Goal: Information Seeking & Learning: Learn about a topic

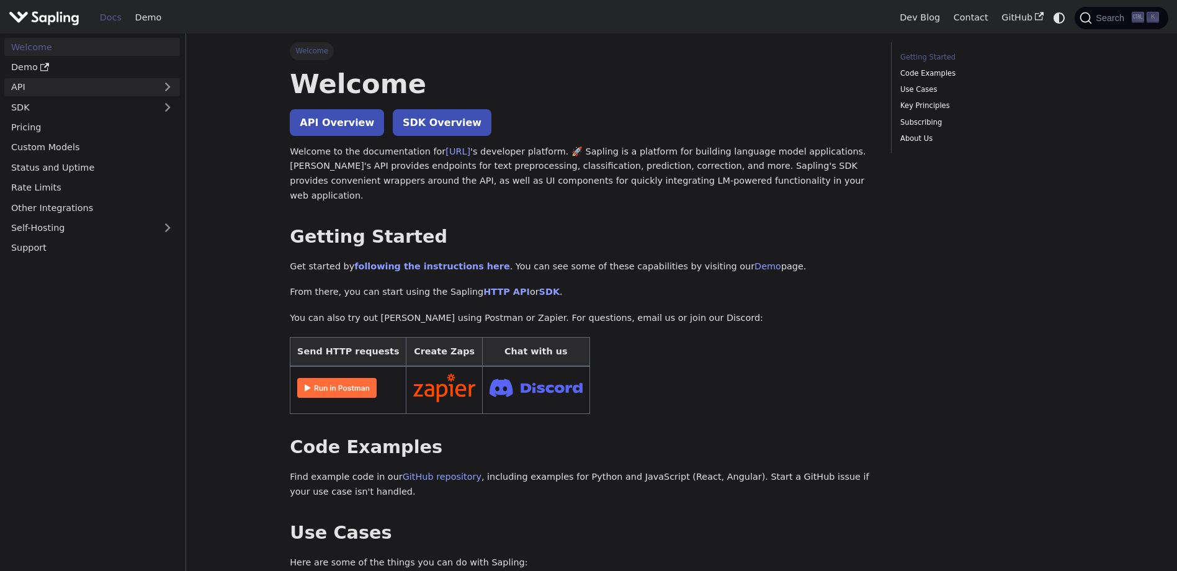
click at [65, 87] on link "API" at bounding box center [79, 87] width 151 height 18
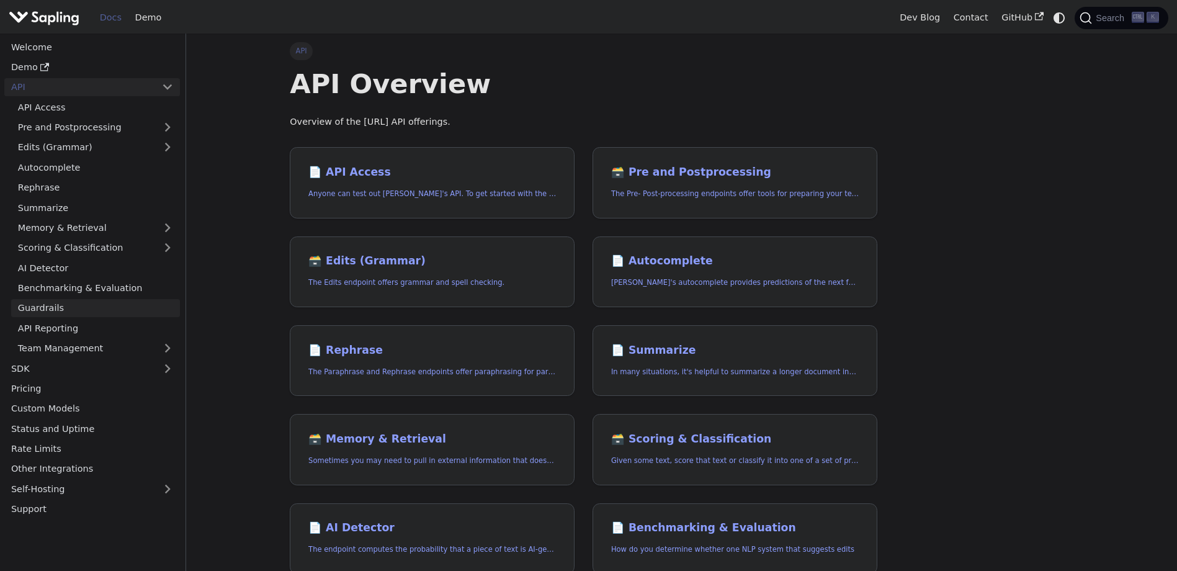
click at [74, 316] on link "Guardrails" at bounding box center [95, 308] width 169 height 18
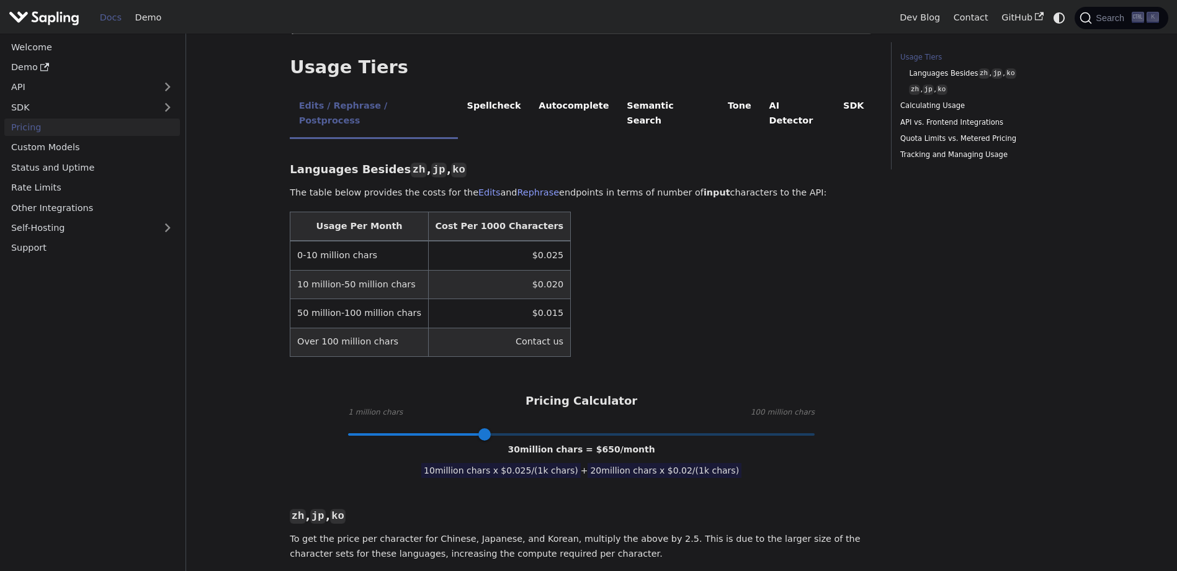
scroll to position [248, 0]
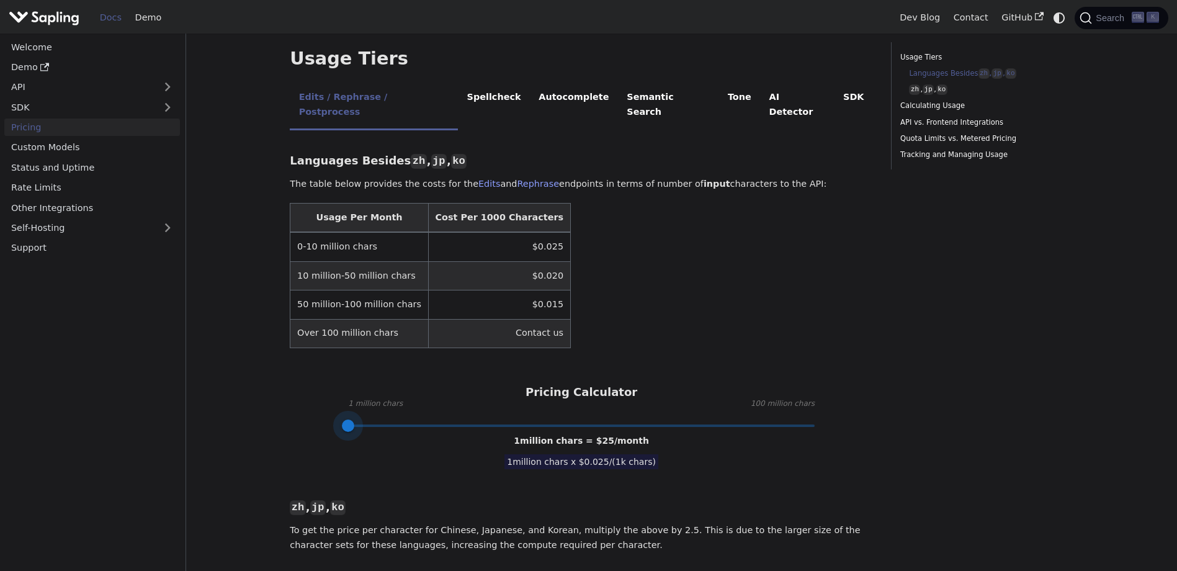
drag, startPoint x: 483, startPoint y: 403, endPoint x: 277, endPoint y: 402, distance: 206.0
click at [354, 419] on span at bounding box center [353, 425] width 12 height 12
drag, startPoint x: 351, startPoint y: 400, endPoint x: 358, endPoint y: 399, distance: 6.9
click at [358, 419] on span at bounding box center [357, 425] width 12 height 12
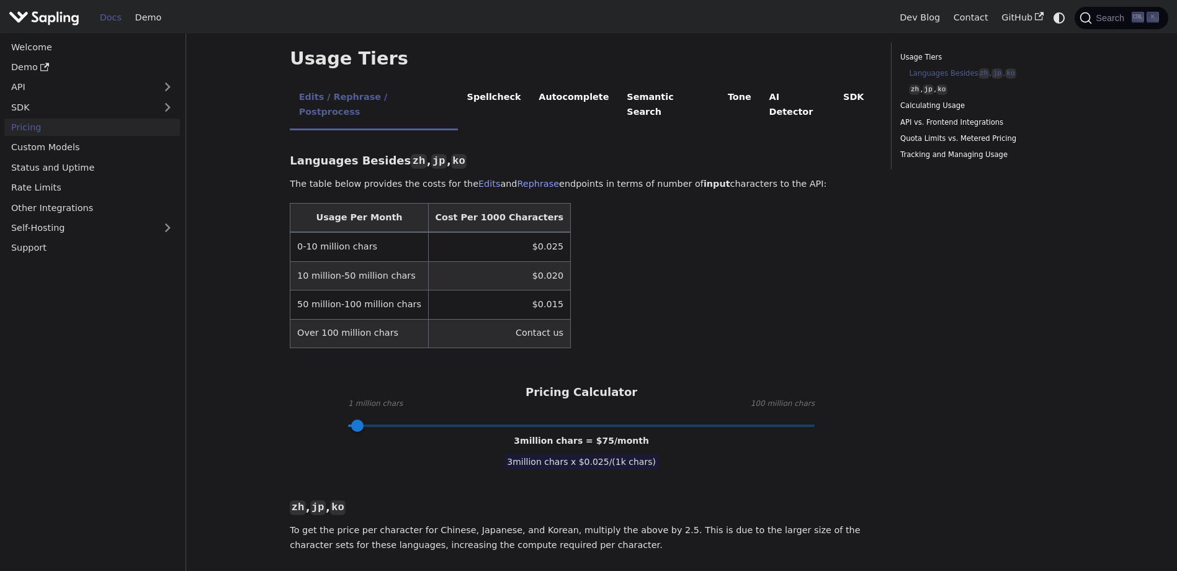
click at [735, 523] on p "To get the price per character for Chinese, Japanese, and Korean, multiply the …" at bounding box center [581, 538] width 583 height 30
drag, startPoint x: 567, startPoint y: 419, endPoint x: 648, endPoint y: 418, distance: 81.3
drag, startPoint x: 648, startPoint y: 418, endPoint x: 742, endPoint y: 447, distance: 98.7
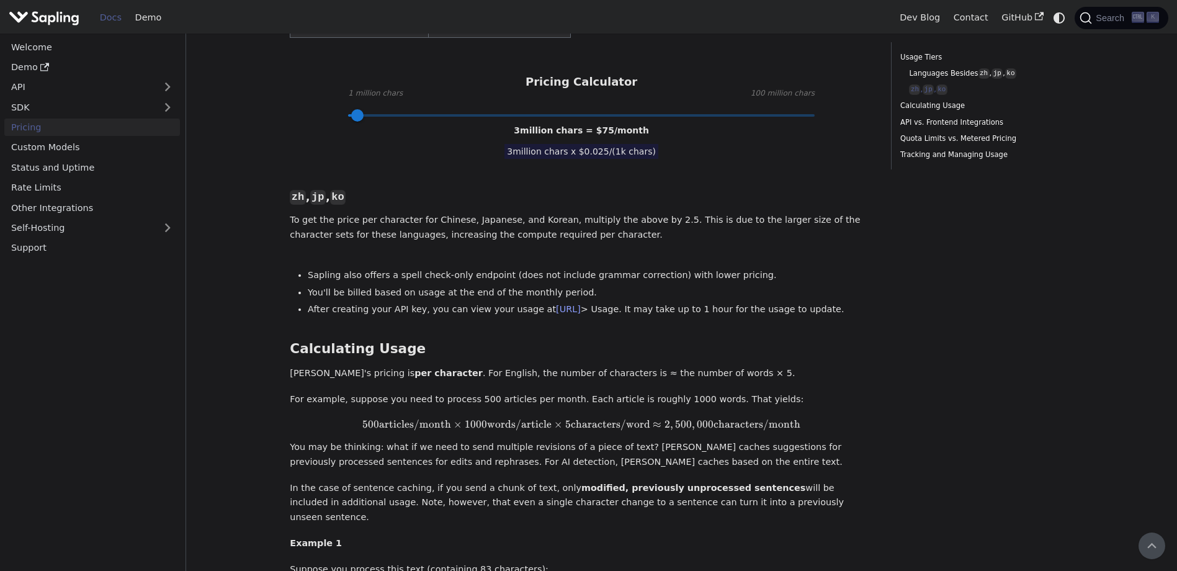
scroll to position [372, 0]
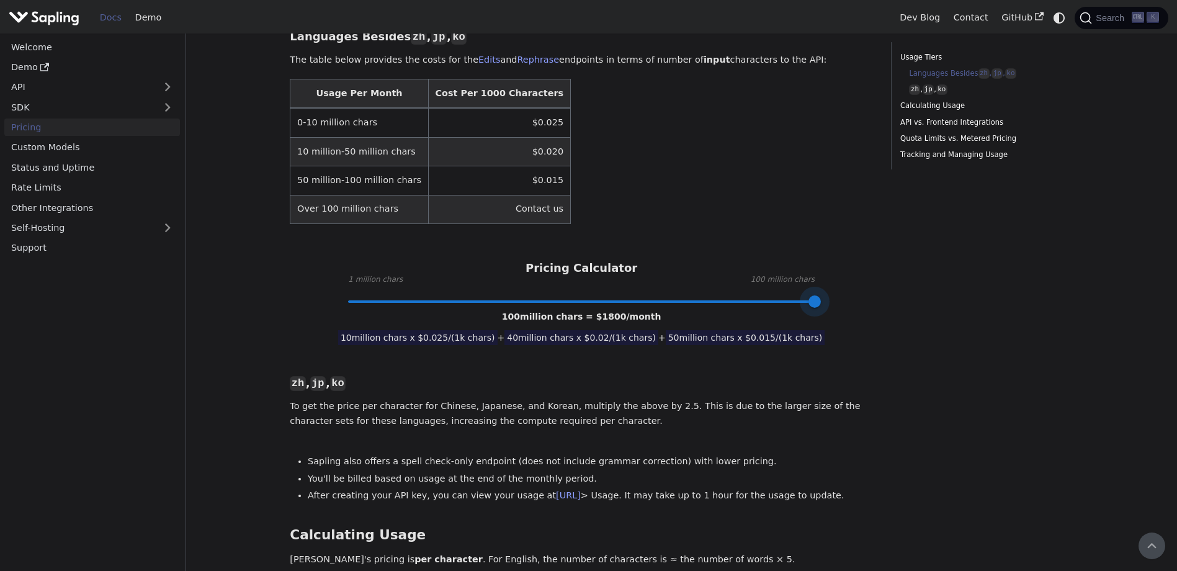
drag, startPoint x: 364, startPoint y: 270, endPoint x: 864, endPoint y: 279, distance: 500.2
click at [864, 279] on div "Languages Besides zh , jp , ko ​ The table below provides the costs for the Edi…" at bounding box center [581, 522] width 583 height 1015
drag, startPoint x: 819, startPoint y: 269, endPoint x: 580, endPoint y: 279, distance: 238.5
click at [580, 295] on span at bounding box center [579, 301] width 12 height 12
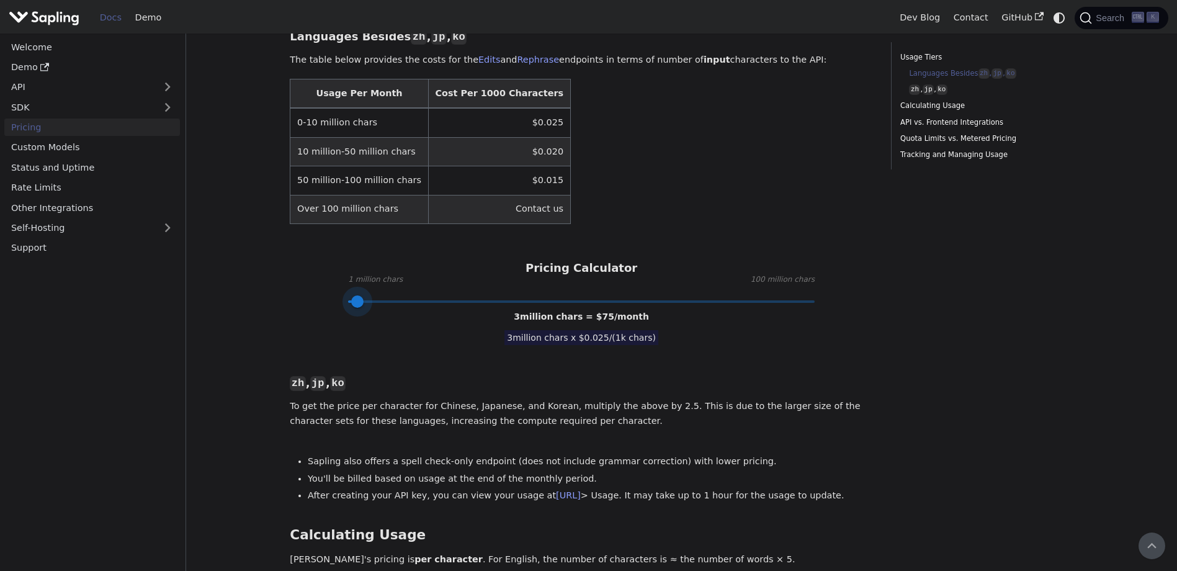
drag, startPoint x: 574, startPoint y: 276, endPoint x: 357, endPoint y: 301, distance: 218.1
click at [357, 301] on div "Languages Besides zh , jp , ko ​ The table below provides the costs for the Edi…" at bounding box center [581, 522] width 583 height 1015
click at [732, 367] on div "Languages Besides zh , jp , ko ​ The table below provides the costs for the Edi…" at bounding box center [581, 522] width 583 height 1015
type input "10"
drag, startPoint x: 361, startPoint y: 271, endPoint x: 391, endPoint y: 272, distance: 30.4
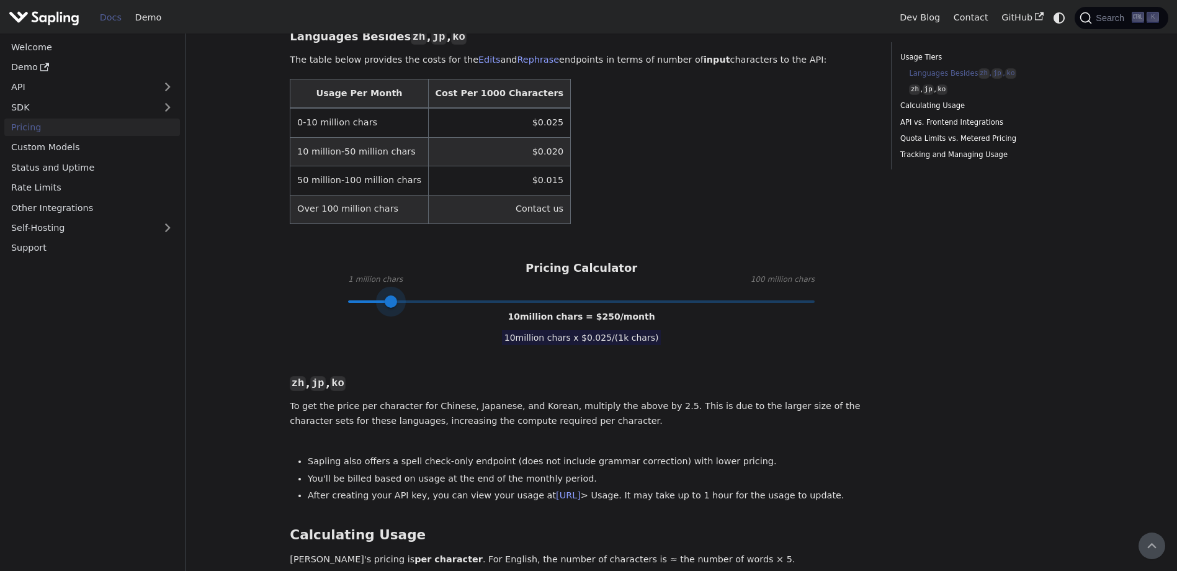
click at [391, 295] on span at bounding box center [391, 301] width 12 height 12
click at [705, 336] on div "Languages Besides zh , jp , ko ​ The table below provides the costs for the Edi…" at bounding box center [581, 522] width 583 height 1015
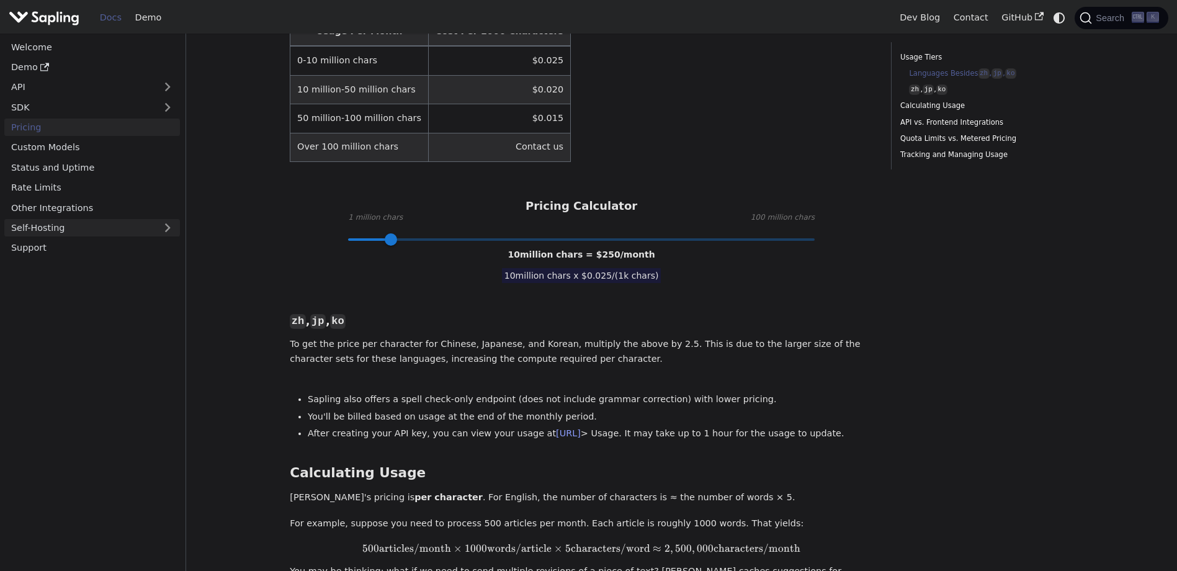
click at [88, 230] on link "Self-Hosting" at bounding box center [92, 228] width 176 height 18
click at [63, 287] on link "Support" at bounding box center [92, 288] width 176 height 18
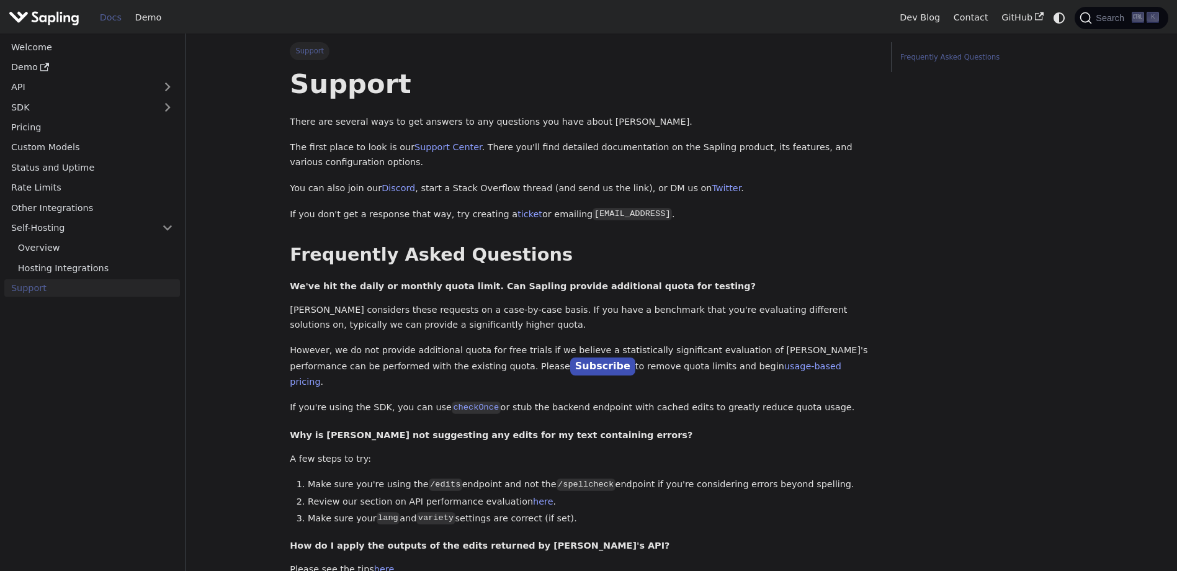
click at [120, 414] on nav "Welcome Demo API SDK Pricing Custom Models Status and Uptime Rate Limits Other …" at bounding box center [93, 302] width 186 height 537
drag, startPoint x: 1005, startPoint y: 289, endPoint x: 976, endPoint y: 289, distance: 29.2
click at [1005, 289] on div "Frequently Asked Questions" at bounding box center [982, 476] width 200 height 868
click at [931, 331] on div "Frequently Asked Questions" at bounding box center [982, 476] width 200 height 868
click at [950, 290] on div "Frequently Asked Questions" at bounding box center [982, 476] width 200 height 868
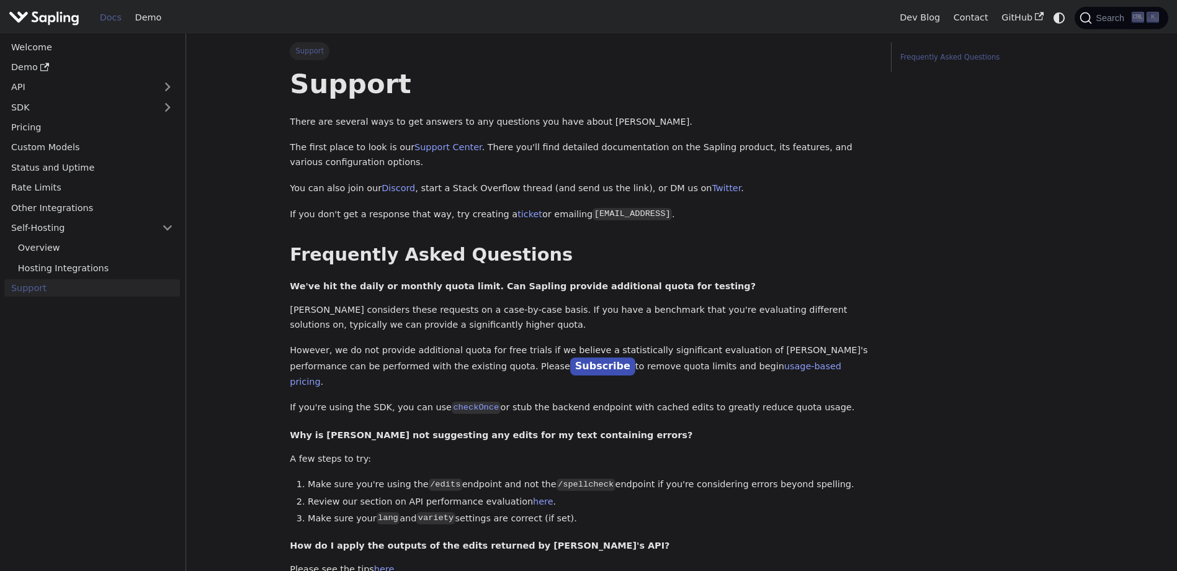
click at [936, 392] on div "Frequently Asked Questions" at bounding box center [982, 476] width 200 height 868
click at [501, 93] on h1 "Support" at bounding box center [581, 84] width 583 height 34
click at [974, 411] on div "Frequently Asked Questions" at bounding box center [982, 476] width 200 height 868
click at [972, 411] on div "Frequently Asked Questions" at bounding box center [982, 476] width 200 height 868
